Goal: Ask a question

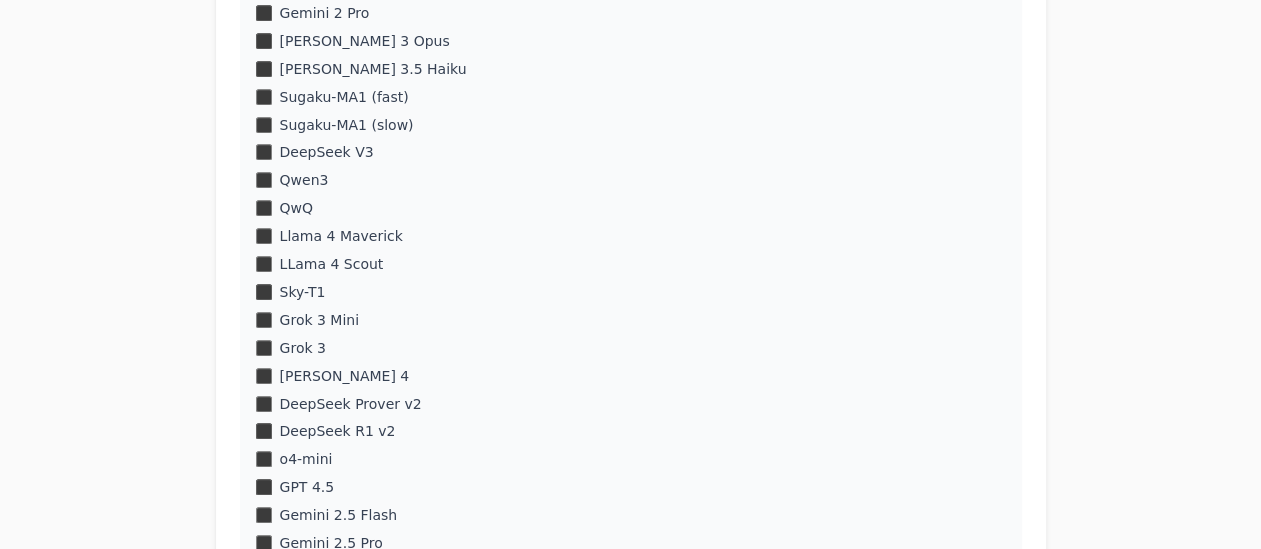
scroll to position [854, 0]
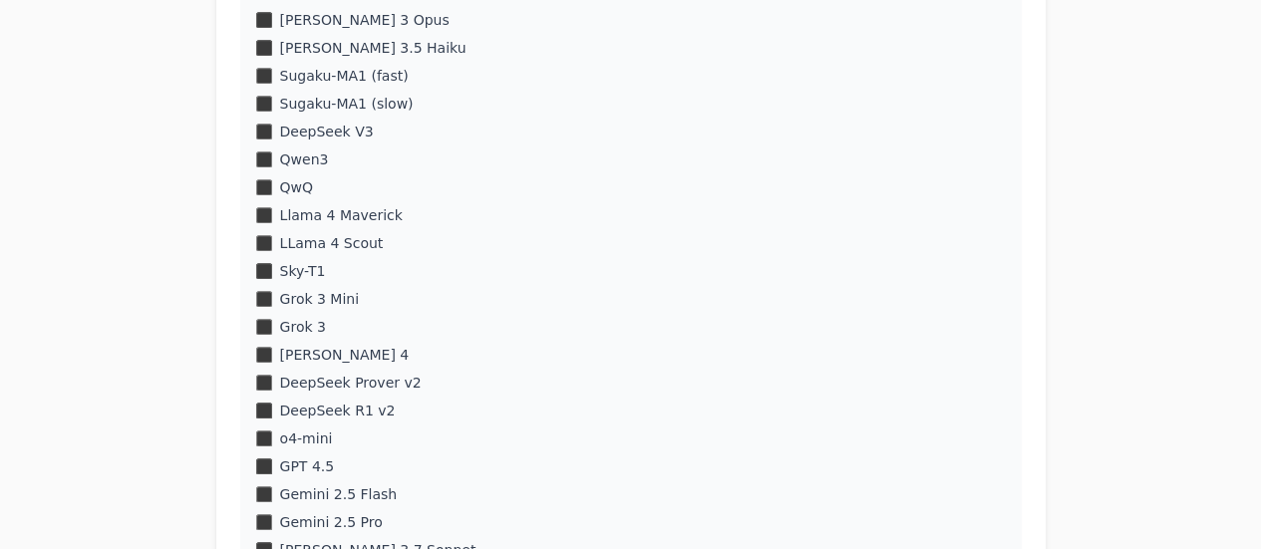
click at [272, 135] on div "DeepSeek V3" at bounding box center [631, 132] width 750 height 20
click at [264, 177] on div "o3-mini o1-mini DeepSeek R1 o1 Gemini 2 Pro Claude 3 Opus" at bounding box center [631, 368] width 782 height 1029
click at [264, 289] on div "Grok 3 Mini" at bounding box center [631, 299] width 750 height 20
click at [264, 318] on div "Grok 3" at bounding box center [631, 327] width 750 height 20
click at [263, 371] on div "o3-mini o1-mini DeepSeek R1 o1 Gemini 2 Pro Claude 3 Opus" at bounding box center [631, 368] width 782 height 1029
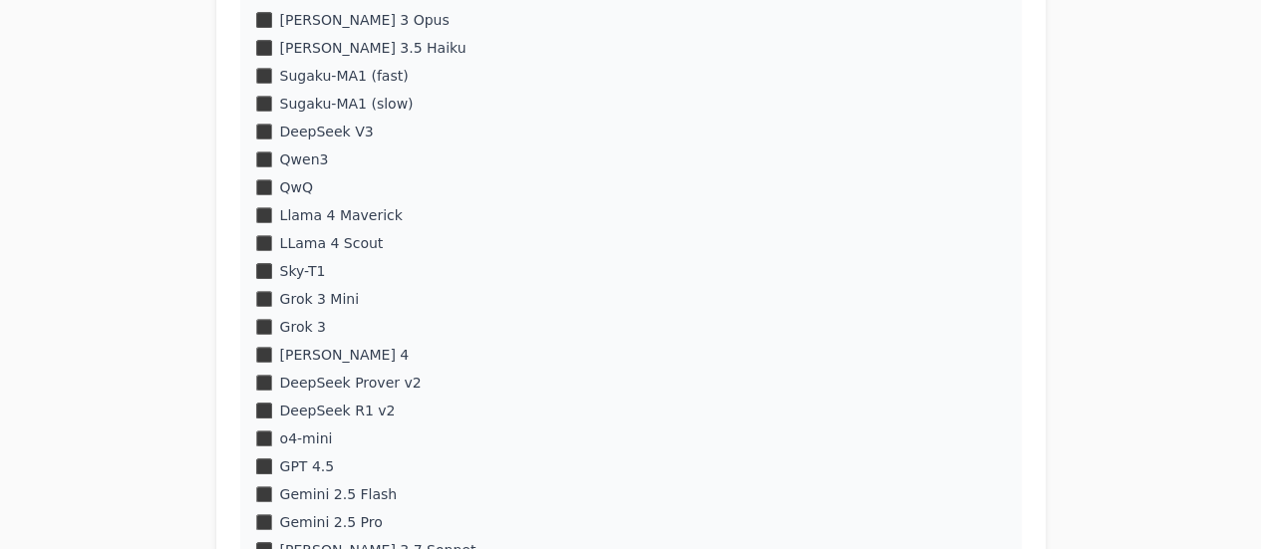
click at [264, 422] on div "o3-mini o1-mini DeepSeek R1 o1 Gemini 2 Pro Claude 3 Opus" at bounding box center [631, 368] width 782 height 1029
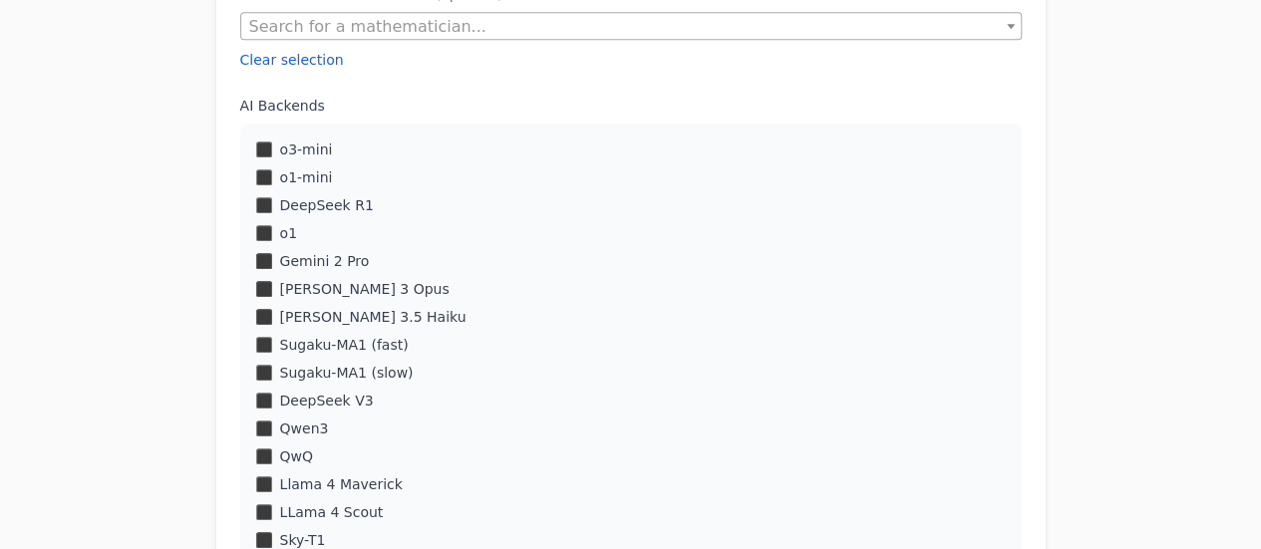
scroll to position [588, 0]
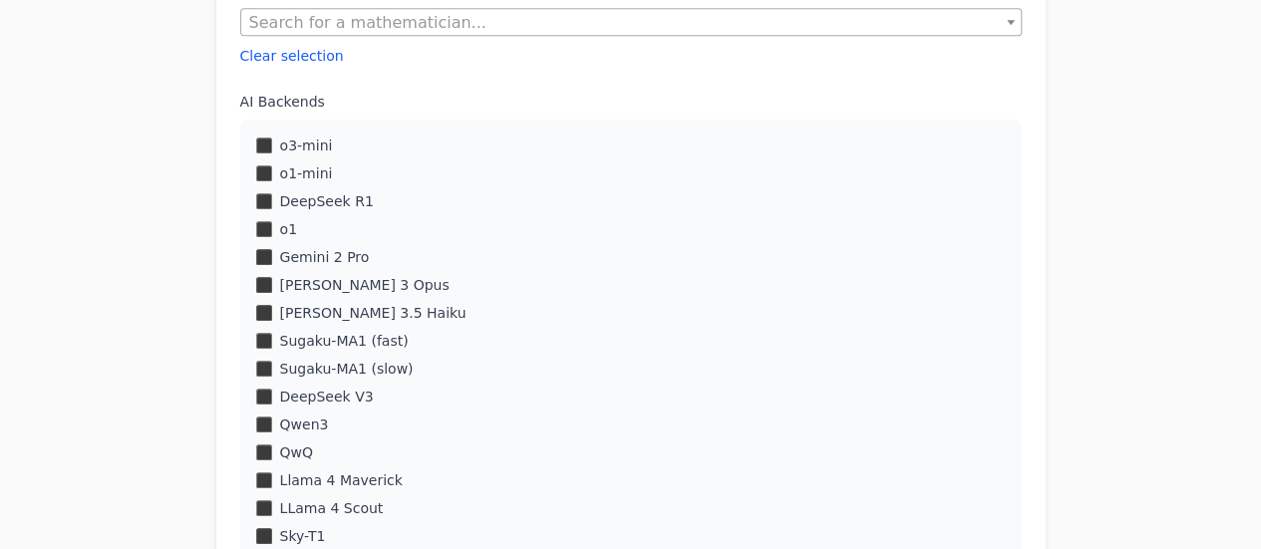
click at [260, 136] on div "o3-mini" at bounding box center [631, 146] width 750 height 20
click at [264, 164] on div "o1-mini" at bounding box center [631, 174] width 750 height 20
click at [262, 191] on div "DeepSeek R1" at bounding box center [631, 201] width 750 height 20
click at [262, 219] on div "o1" at bounding box center [631, 229] width 750 height 20
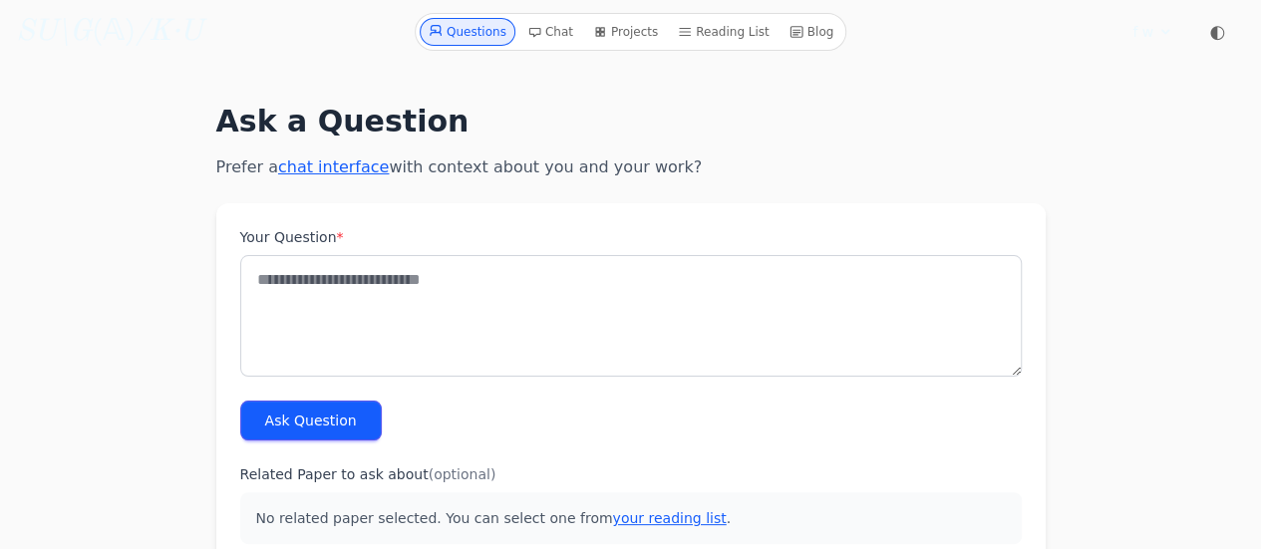
click at [731, 113] on h1 "Ask a Question" at bounding box center [631, 122] width 830 height 36
click at [837, 107] on h1 "Ask a Question" at bounding box center [631, 122] width 830 height 36
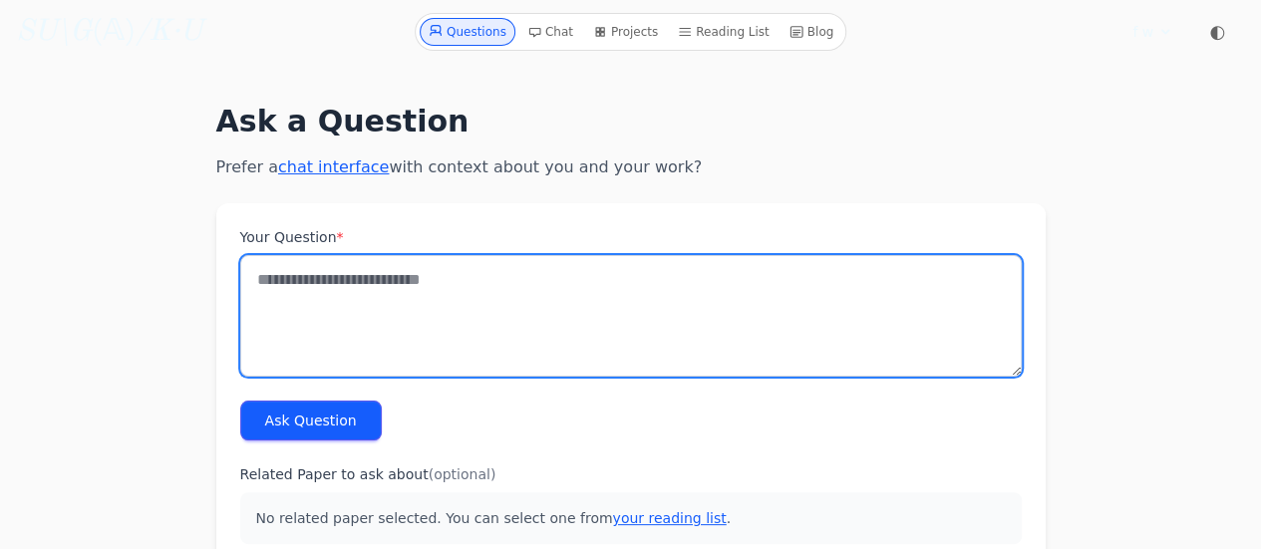
click at [872, 261] on textarea "Your Question *" at bounding box center [631, 316] width 782 height 122
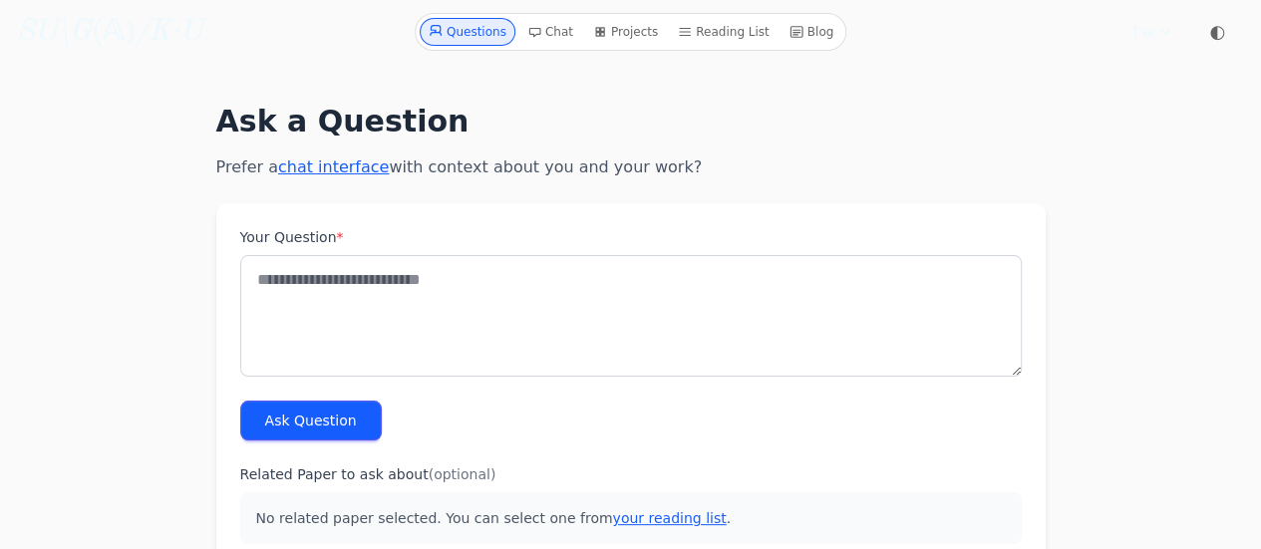
click at [874, 246] on label "Your Question *" at bounding box center [631, 237] width 782 height 20
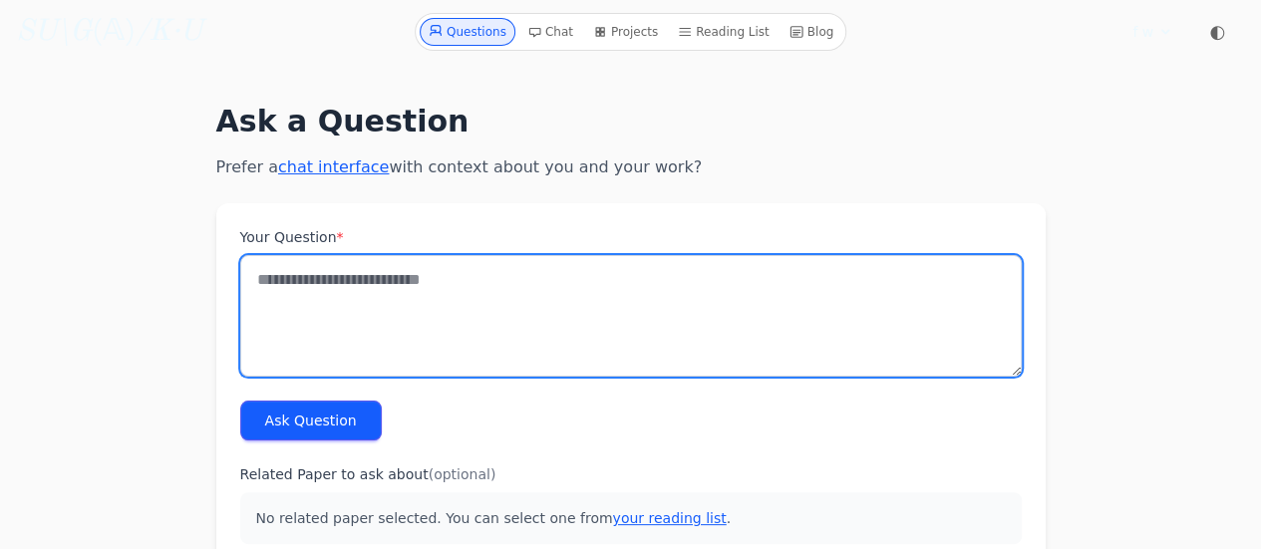
click at [874, 255] on textarea "Your Question *" at bounding box center [631, 316] width 782 height 122
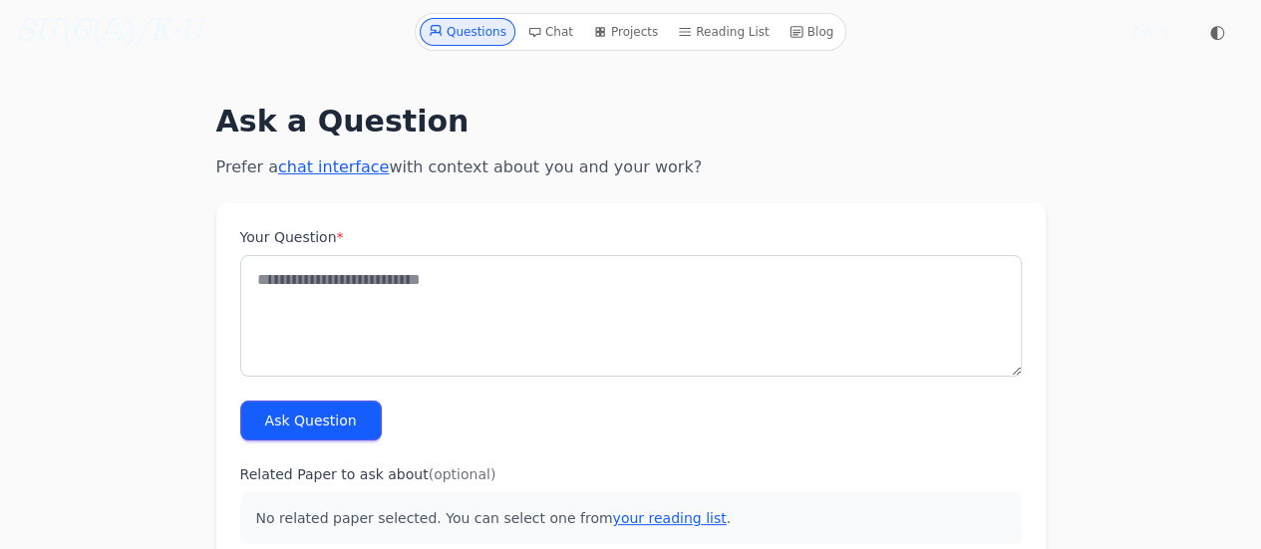
click at [737, 164] on p "Prefer a chat interface with context about you and your work?" at bounding box center [631, 168] width 830 height 24
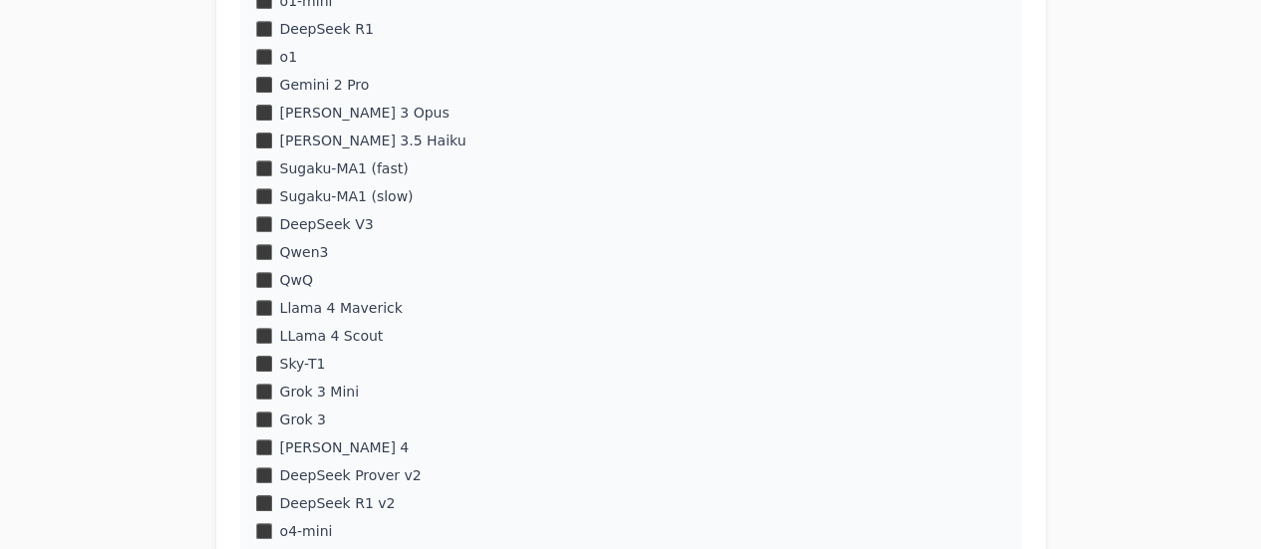
scroll to position [120, 0]
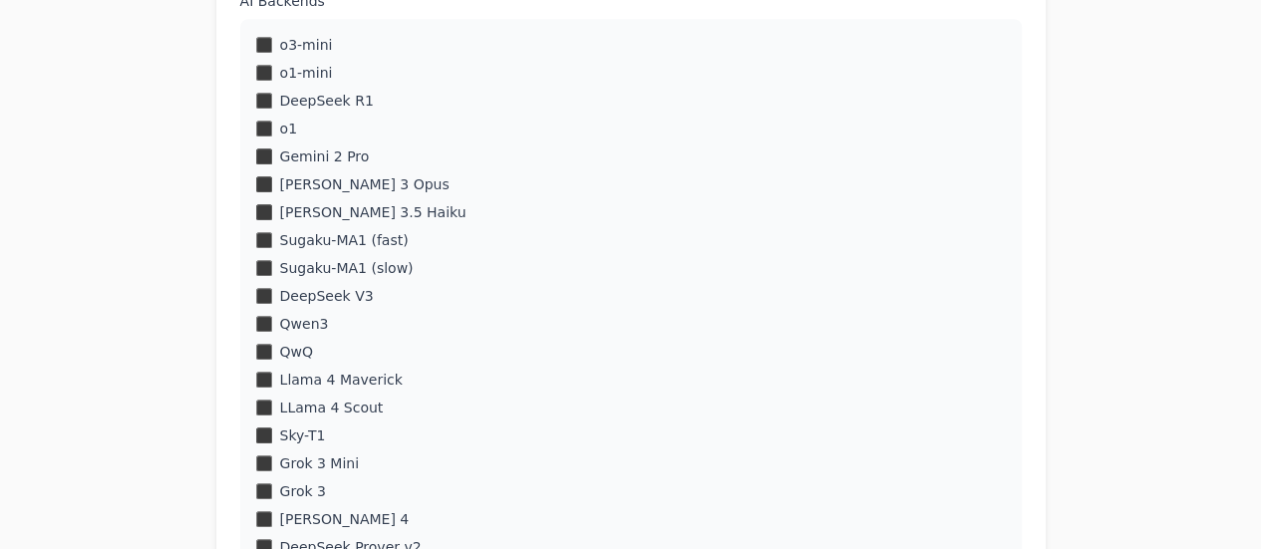
scroll to position [702, 0]
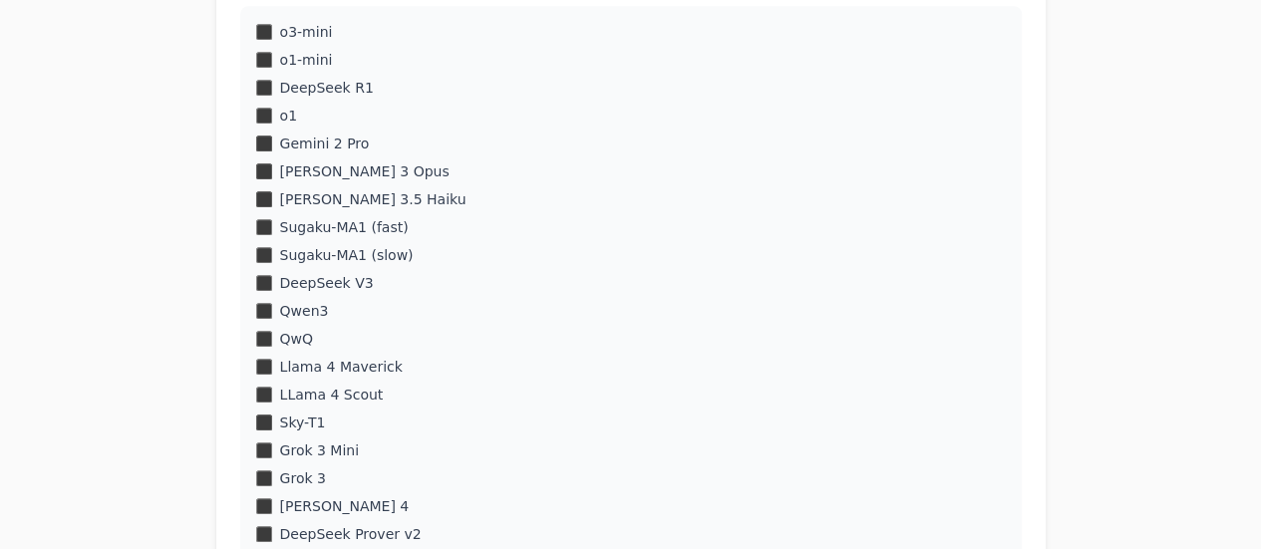
click at [261, 96] on div "DeepSeek R1" at bounding box center [631, 88] width 750 height 20
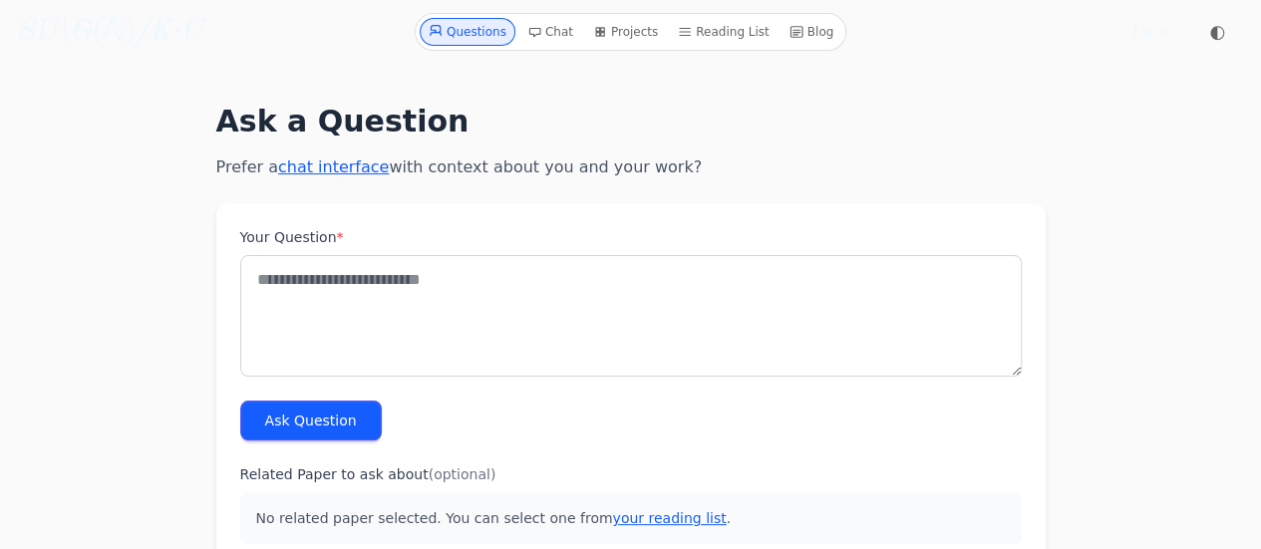
scroll to position [7, 0]
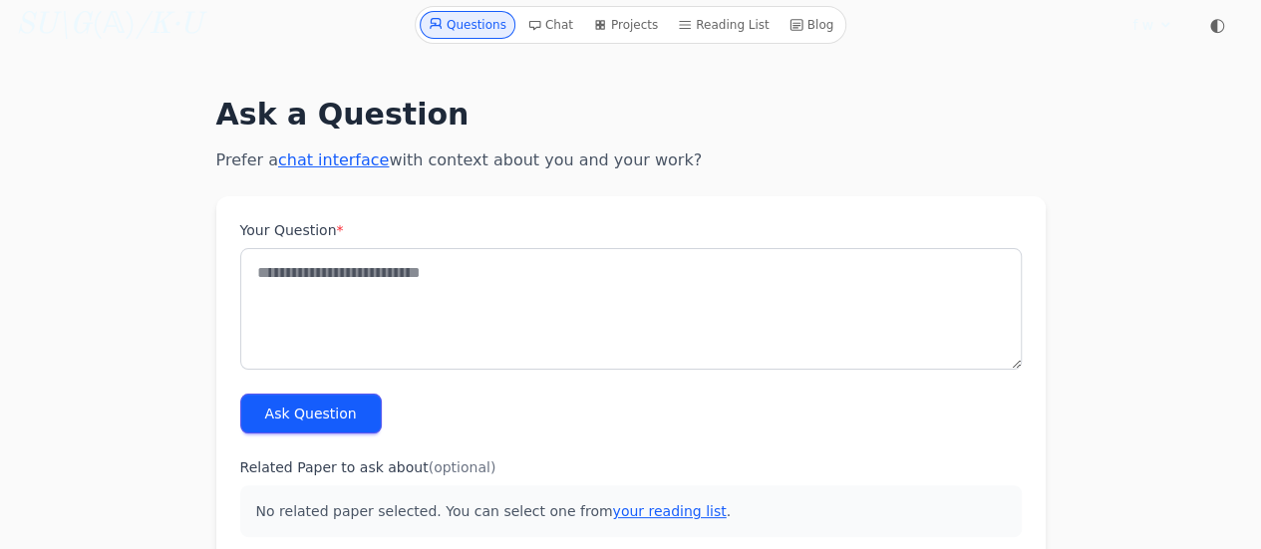
click at [621, 228] on label "Your Question *" at bounding box center [631, 230] width 782 height 20
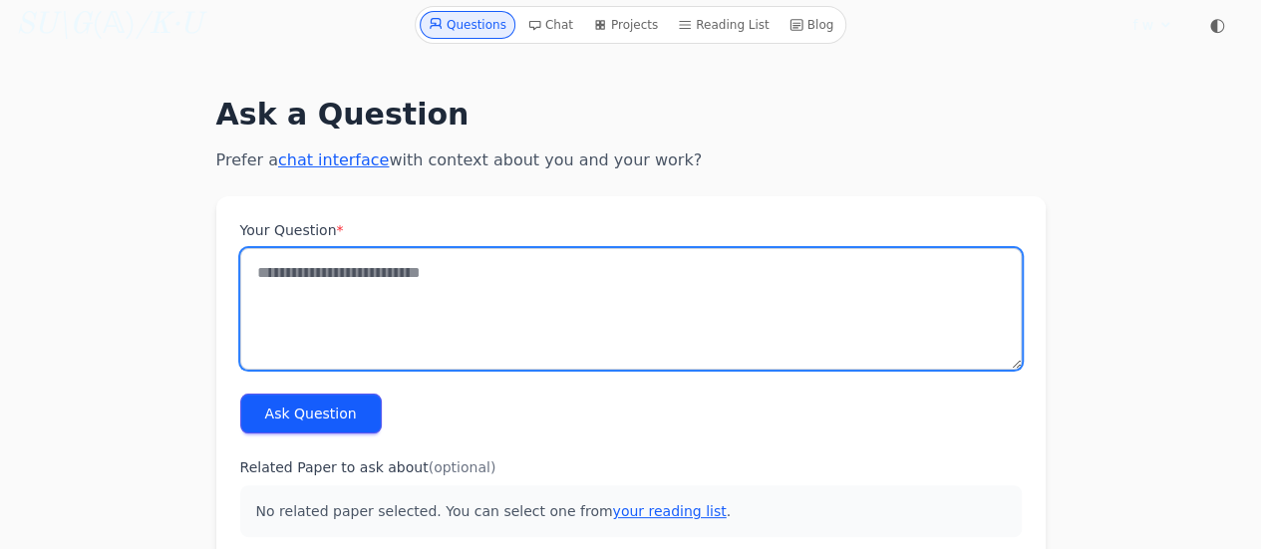
click at [621, 248] on textarea "Your Question *" at bounding box center [631, 309] width 782 height 122
click at [564, 284] on textarea "Your Question *" at bounding box center [631, 309] width 782 height 122
paste textarea "**********"
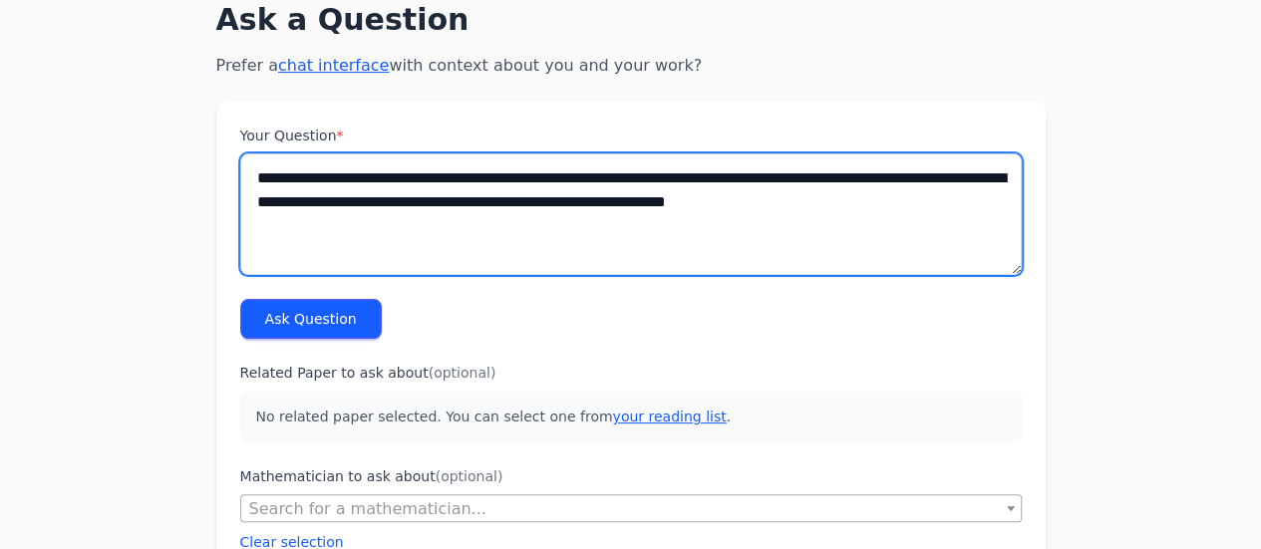
scroll to position [107, 0]
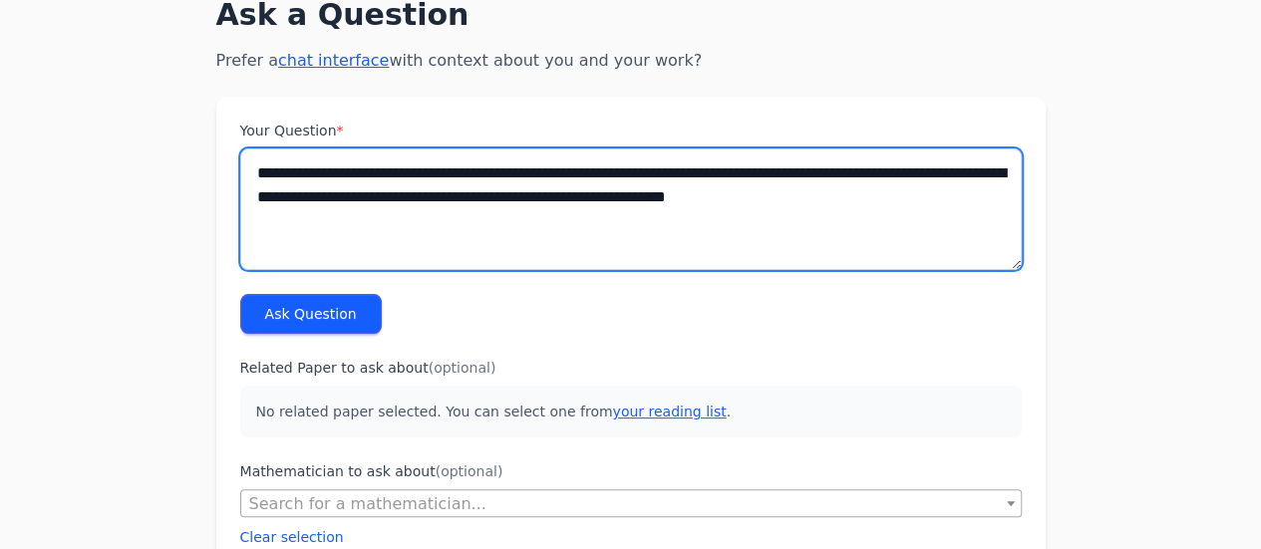
type textarea "**********"
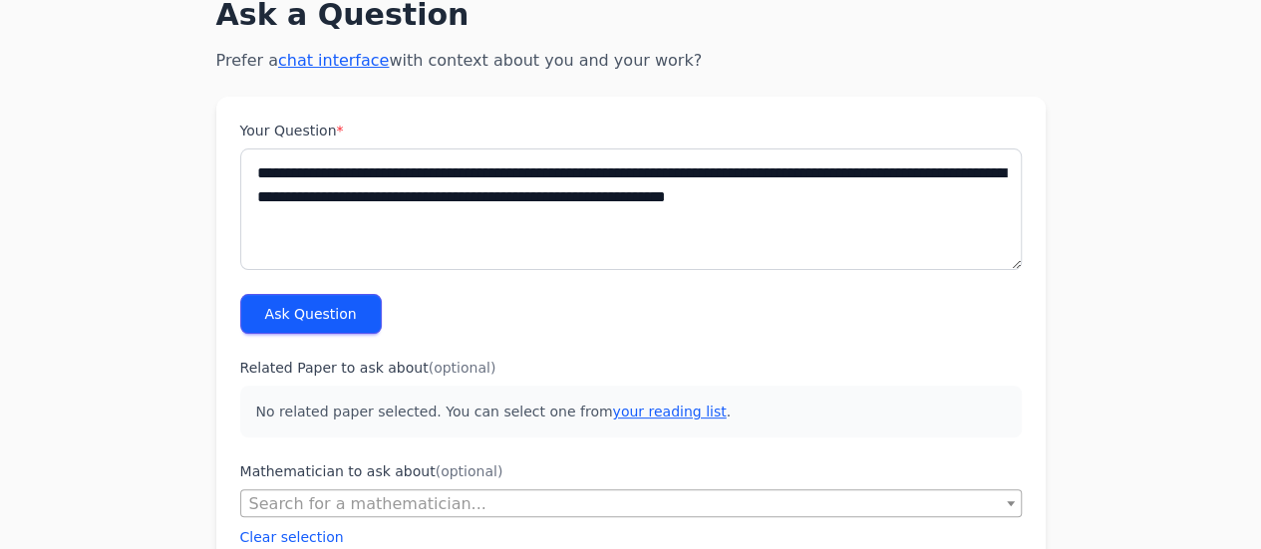
click at [317, 323] on button "Ask Question" at bounding box center [311, 314] width 142 height 40
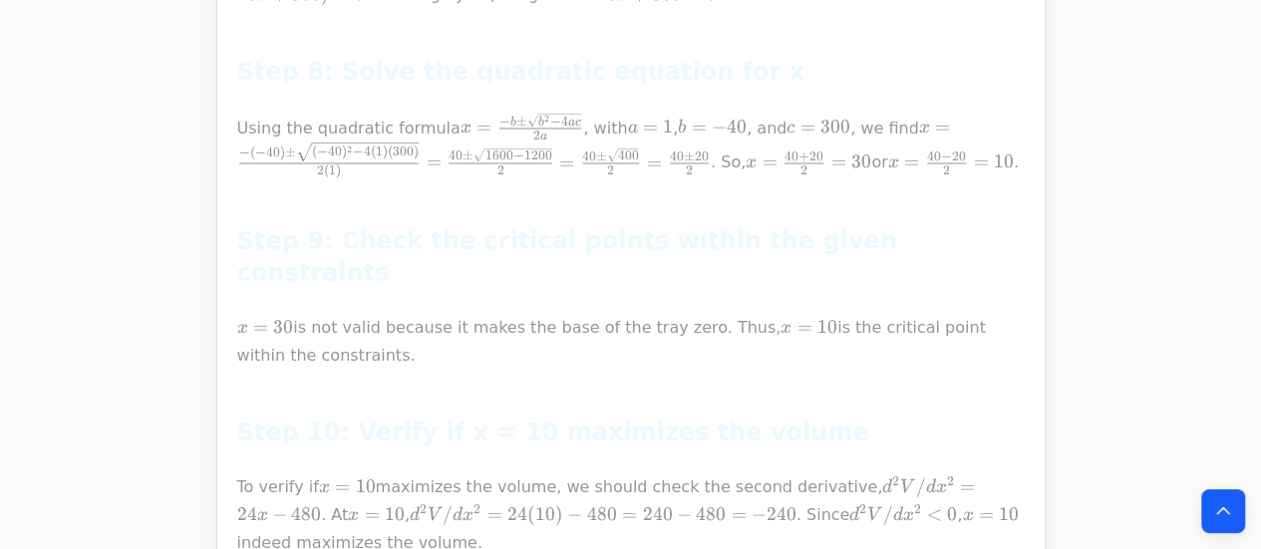
scroll to position [27767, 0]
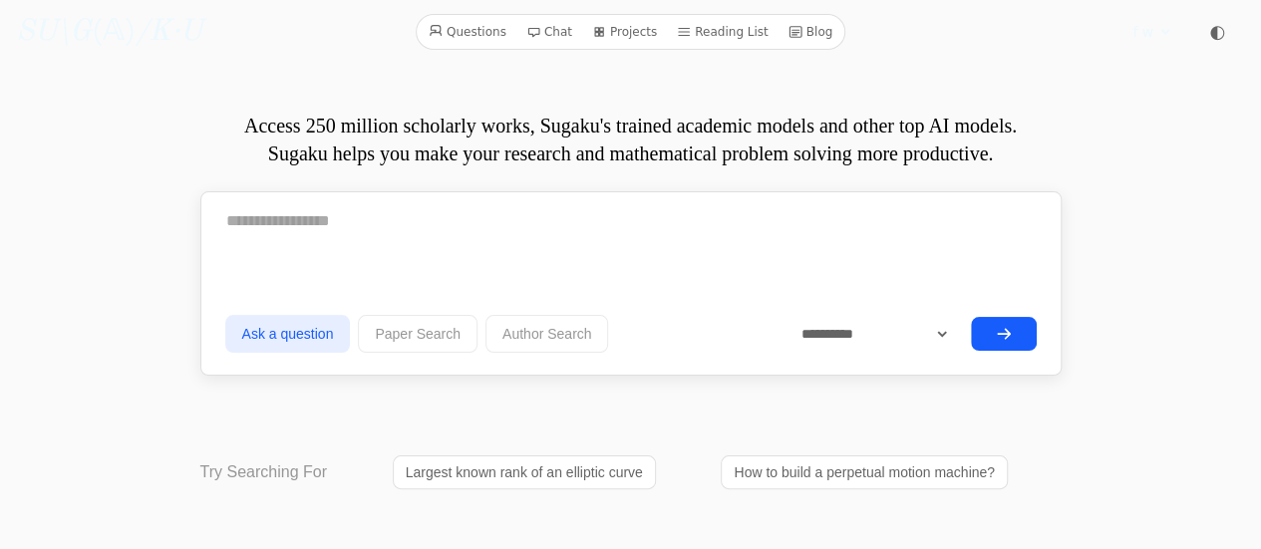
click at [502, 38] on link "Questions" at bounding box center [468, 32] width 94 height 26
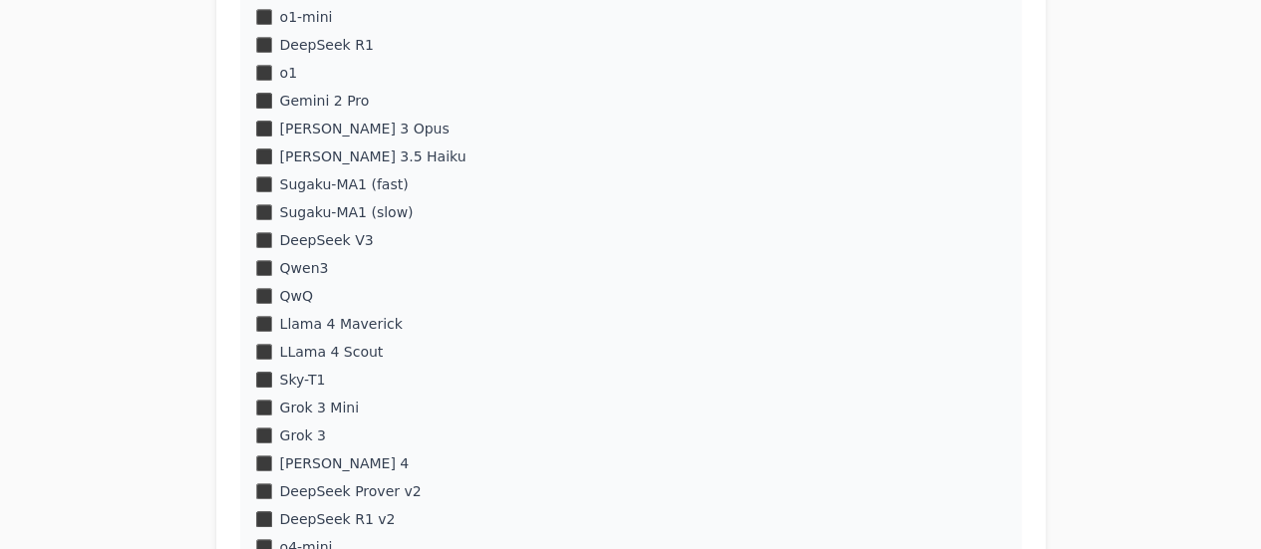
scroll to position [425, 0]
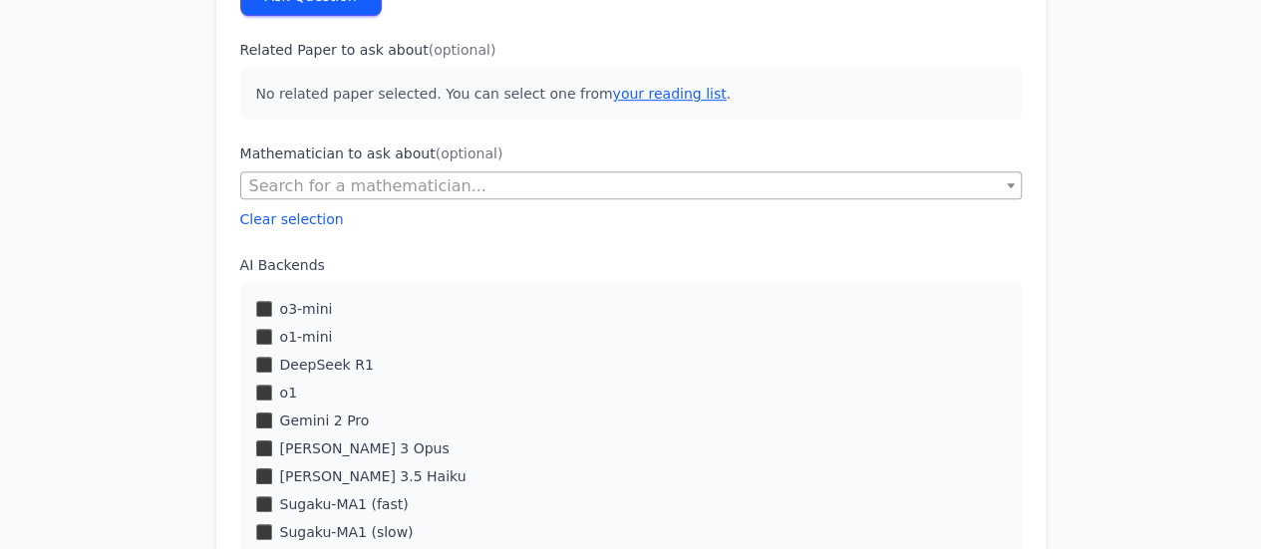
click at [261, 41] on label "Related Paper to ask about (optional)" at bounding box center [631, 50] width 782 height 20
click at [261, 70] on p "No related paper selected. You can select one from your reading list ." at bounding box center [631, 94] width 782 height 52
click at [263, 95] on p "No related paper selected. You can select one from your reading list ." at bounding box center [631, 94] width 782 height 52
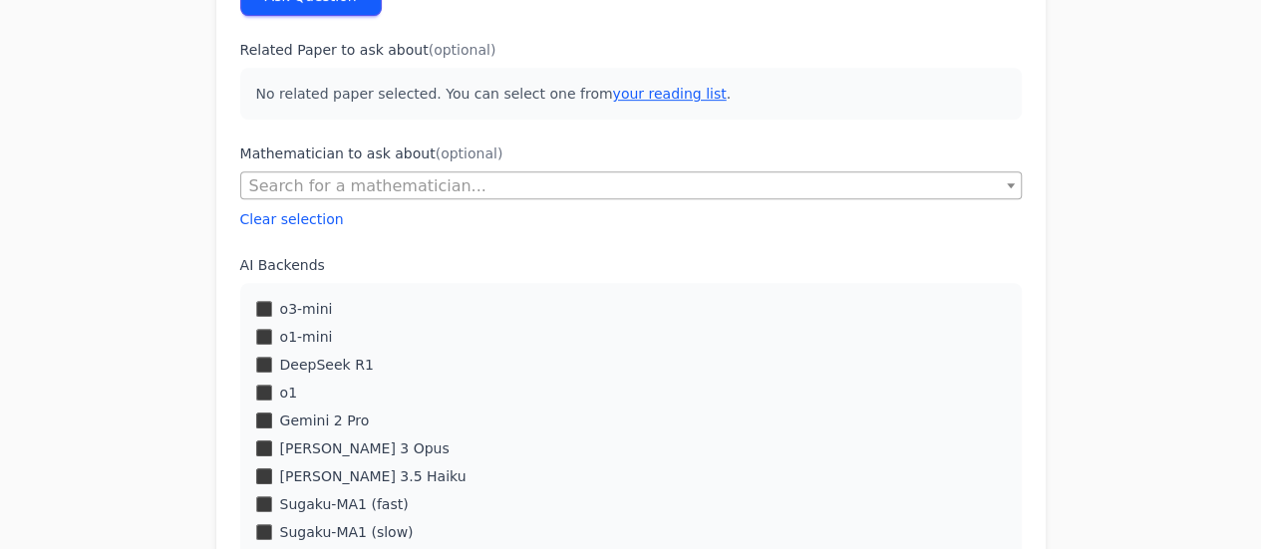
click at [264, 346] on div "o1-mini" at bounding box center [631, 337] width 750 height 20
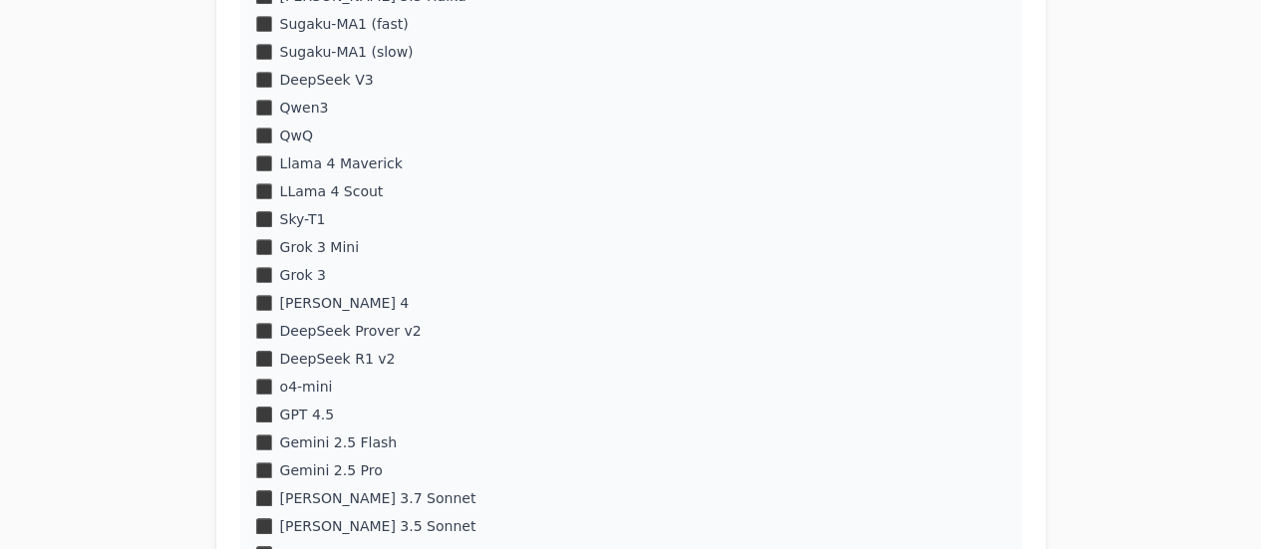
scroll to position [1226, 0]
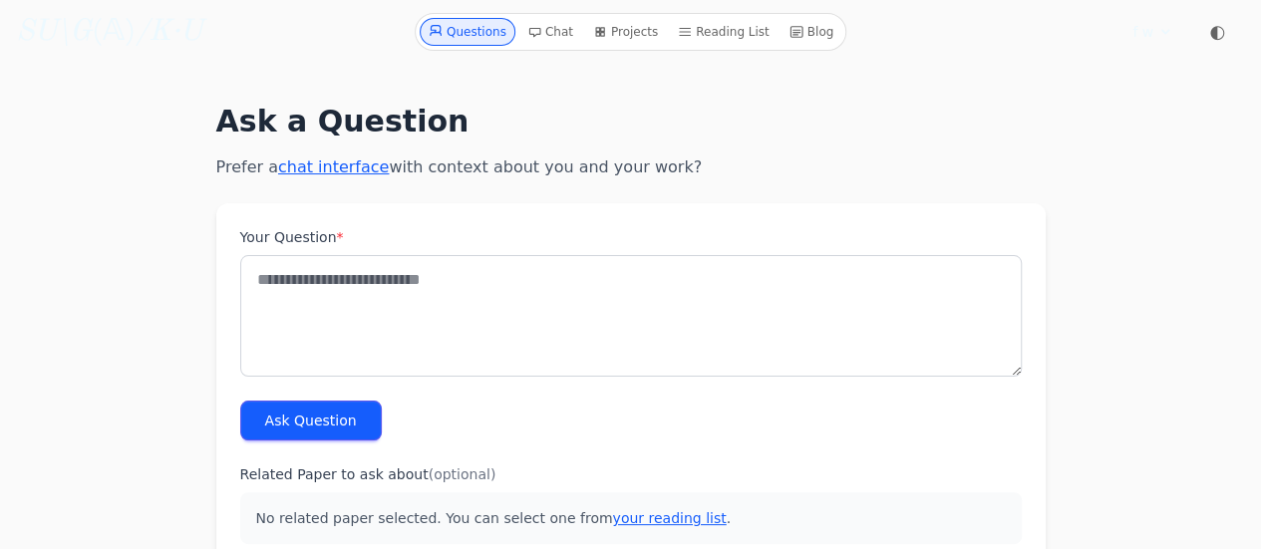
click at [548, 252] on div "Your Question *" at bounding box center [631, 302] width 782 height 150
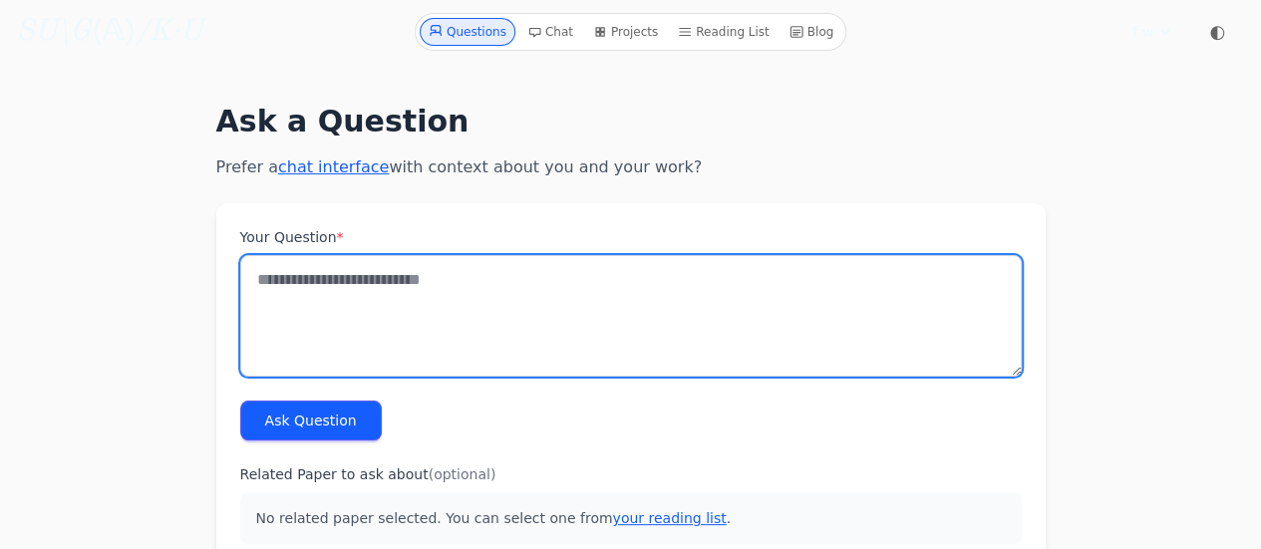
click at [503, 284] on textarea "Your Question *" at bounding box center [631, 316] width 782 height 122
paste textarea "**********"
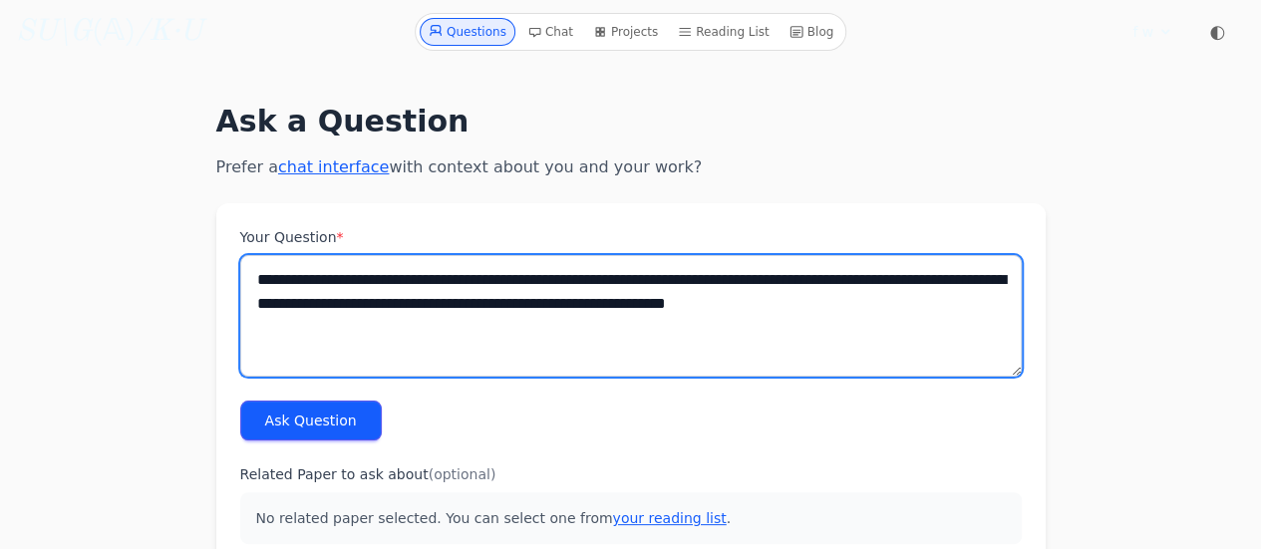
type textarea "**********"
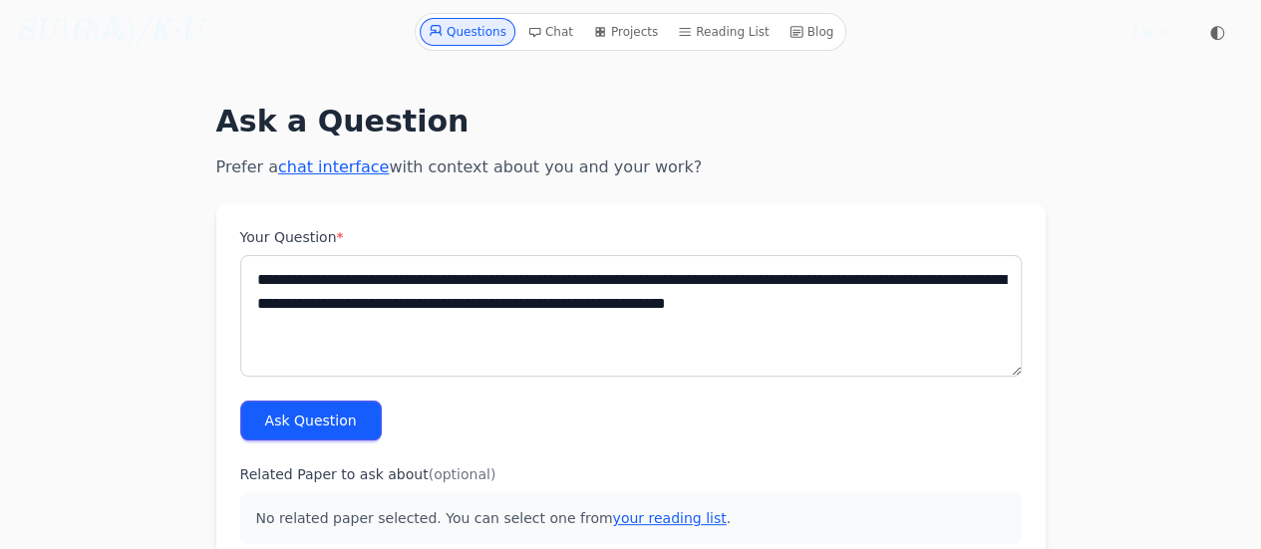
click at [349, 423] on button "Ask Question" at bounding box center [311, 421] width 142 height 40
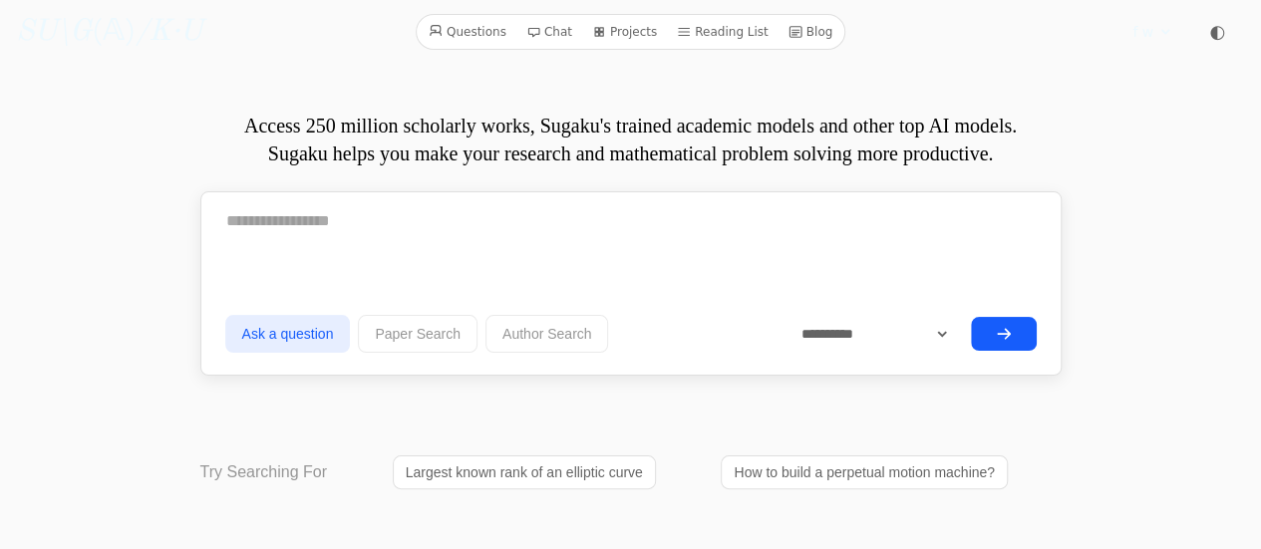
click at [480, 41] on link "Questions" at bounding box center [468, 32] width 94 height 26
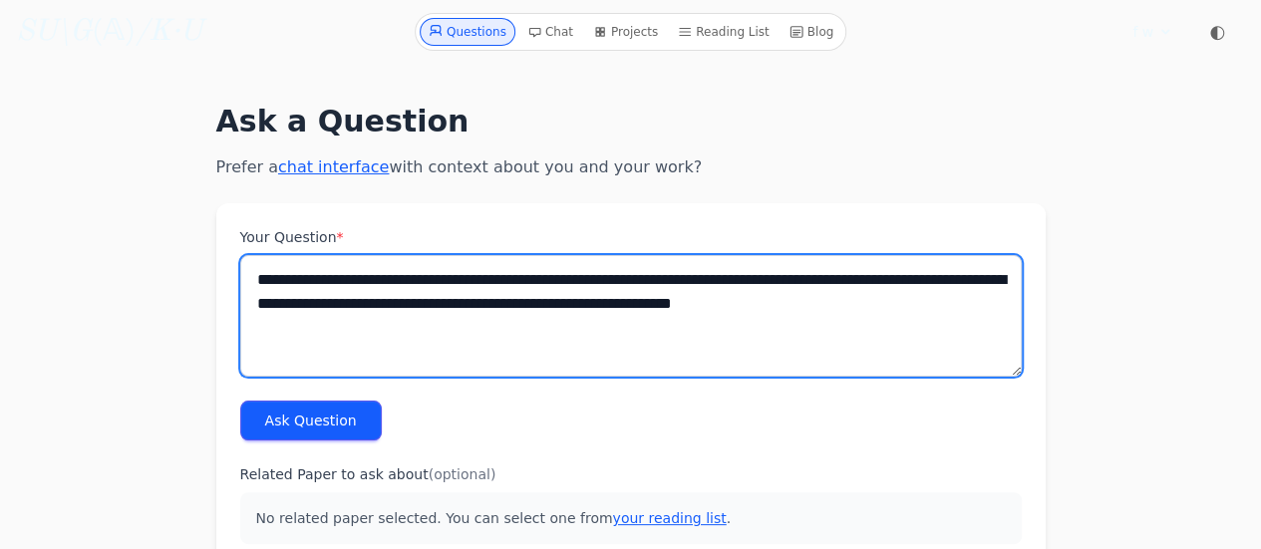
paste textarea "**********"
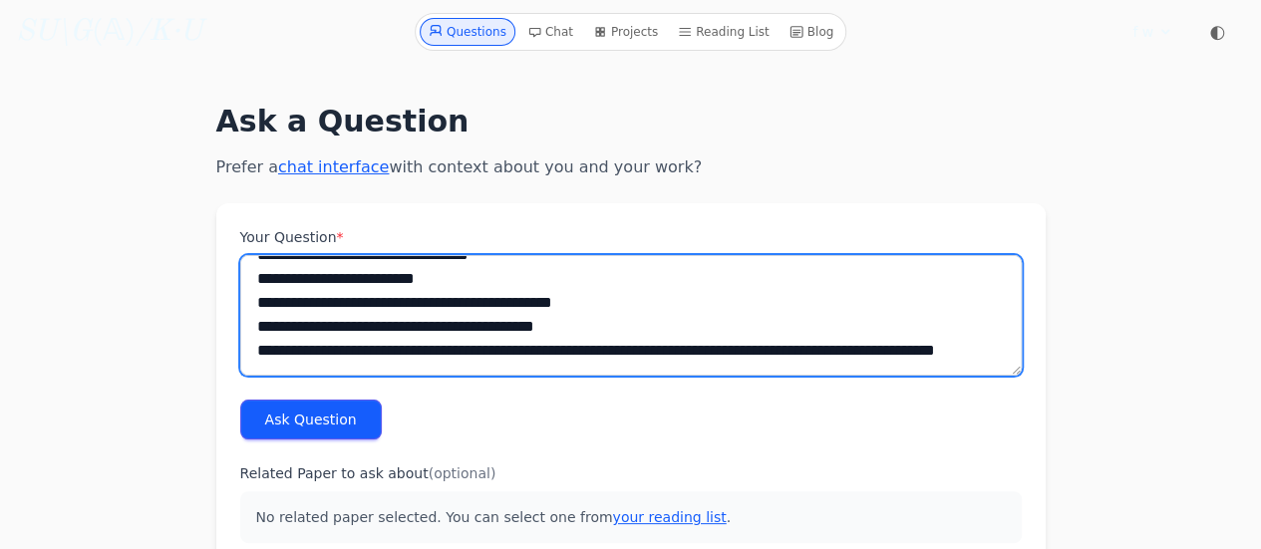
type textarea "**********"
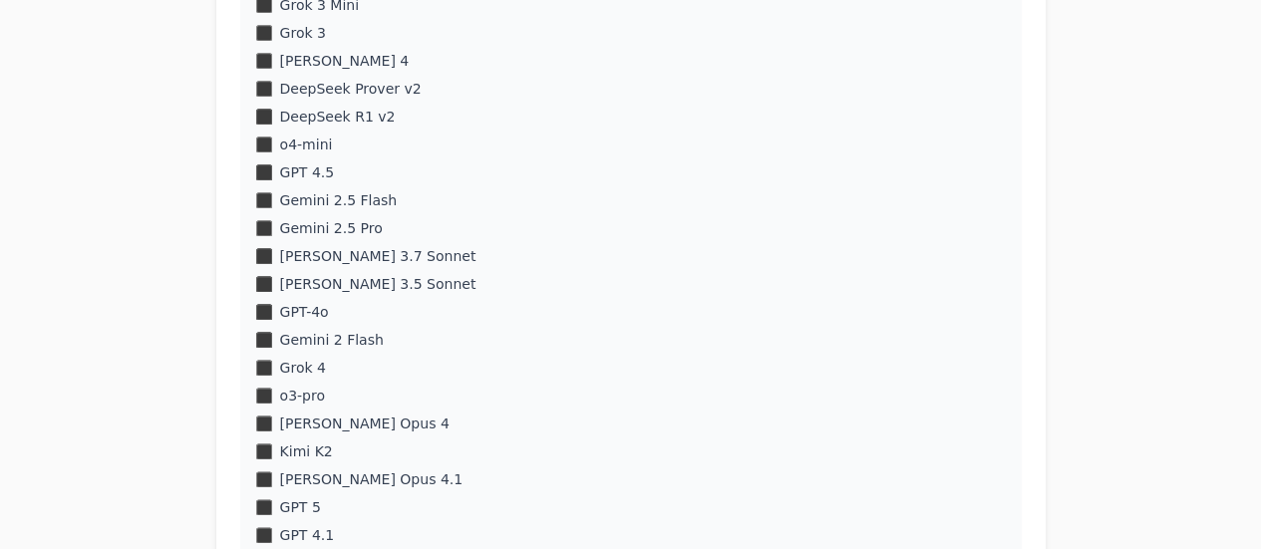
scroll to position [1278, 0]
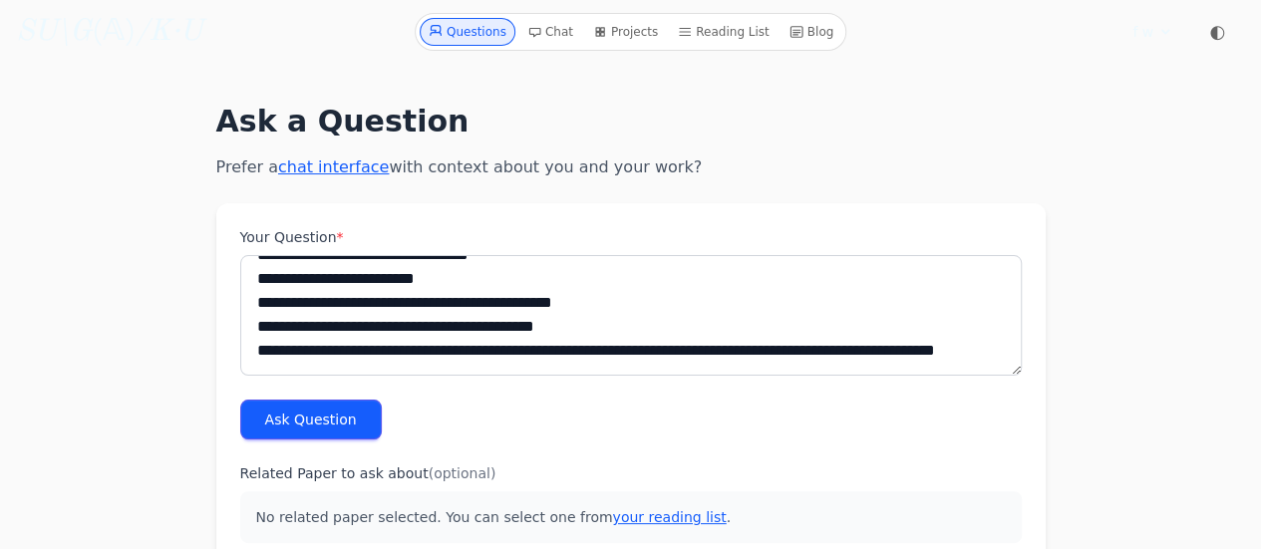
scroll to position [1, 0]
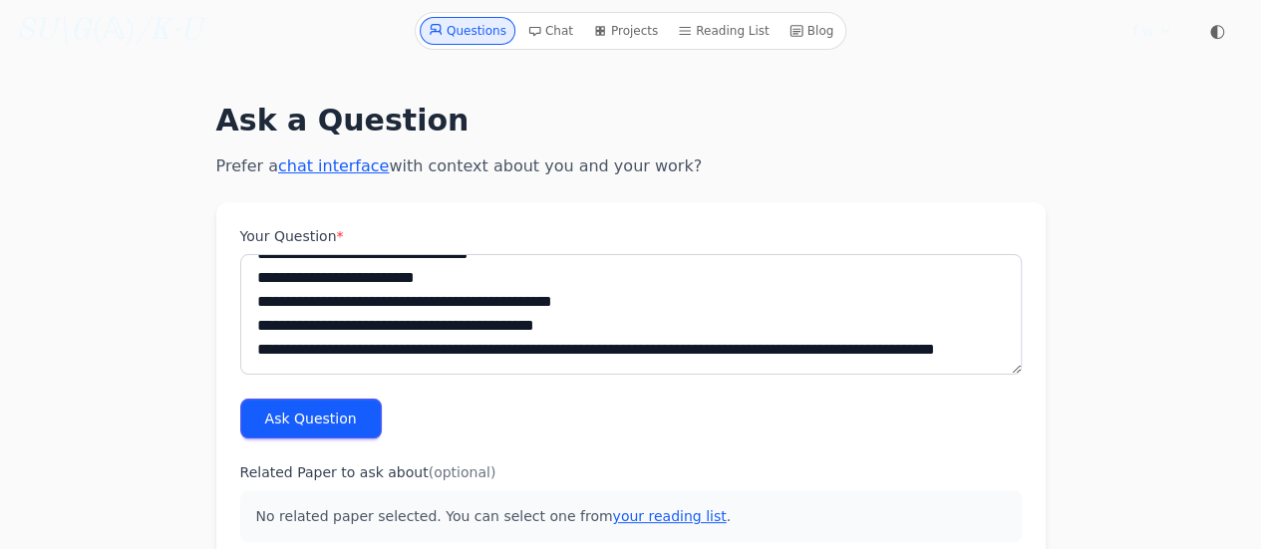
click at [305, 411] on button "Ask Question" at bounding box center [311, 419] width 142 height 40
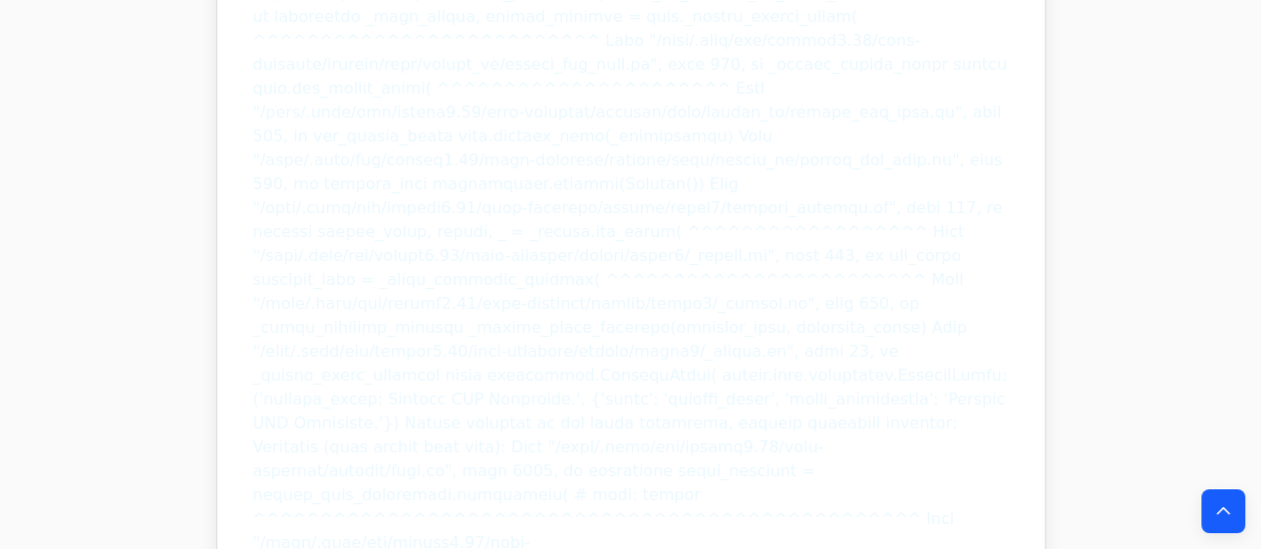
scroll to position [14208, 0]
